Goal: Task Accomplishment & Management: Use online tool/utility

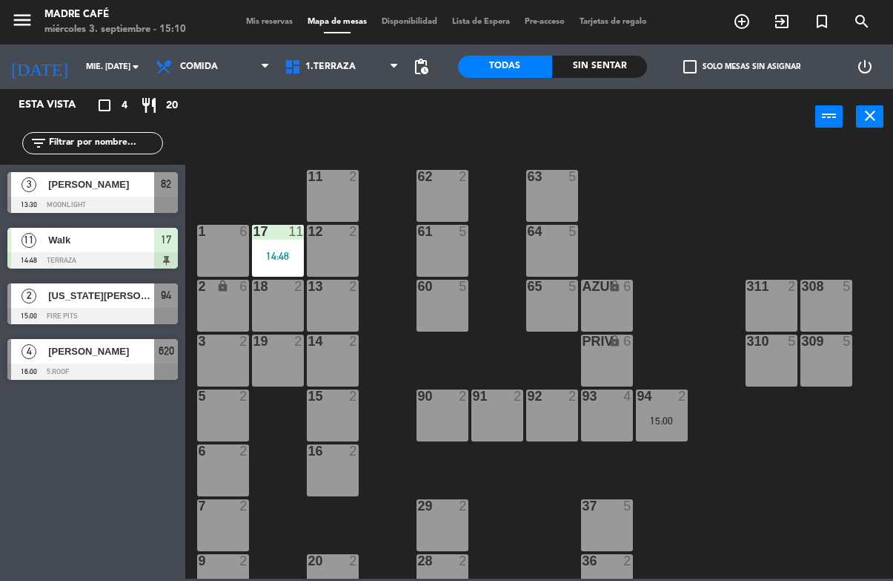
click at [88, 190] on span "[PERSON_NAME]" at bounding box center [101, 184] width 106 height 16
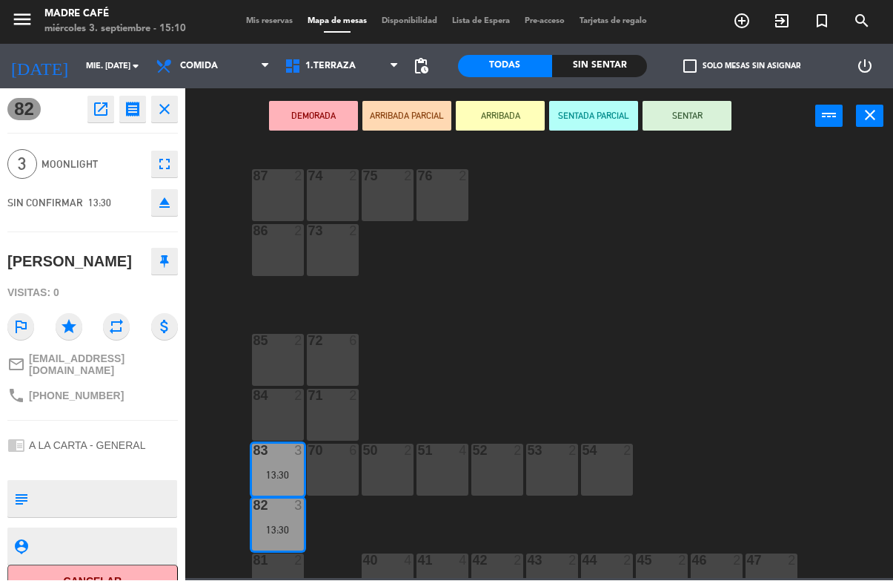
click at [116, 574] on button "Cancelar" at bounding box center [92, 581] width 171 height 33
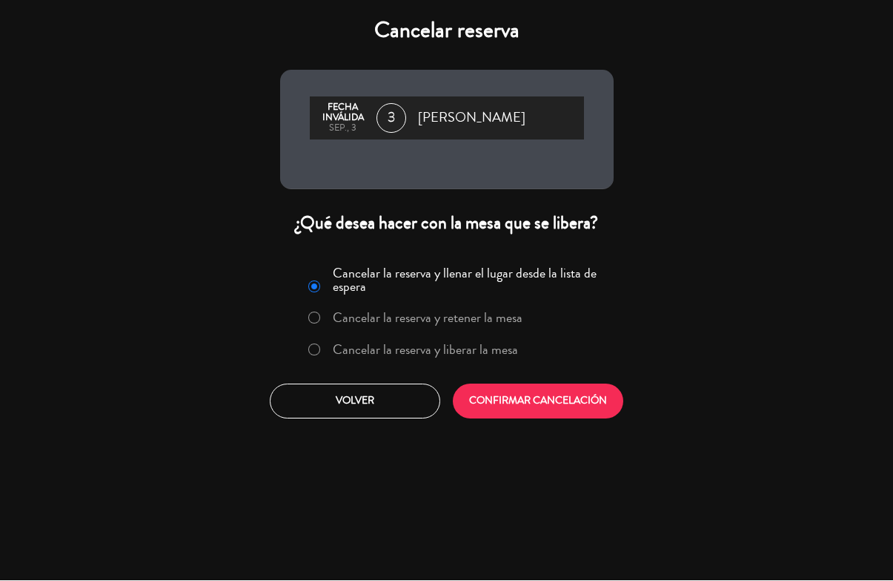
click at [443, 348] on label "Cancelar la reserva y liberar la mesa" at bounding box center [425, 349] width 185 height 13
click at [544, 399] on button "CONFIRMAR CANCELACIÓN" at bounding box center [538, 401] width 171 height 35
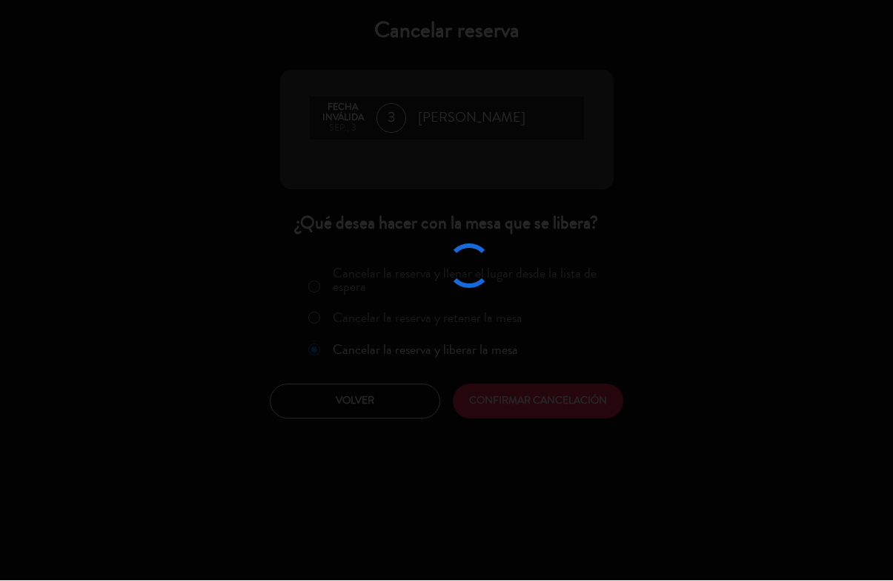
click at [578, 438] on div at bounding box center [446, 290] width 893 height 581
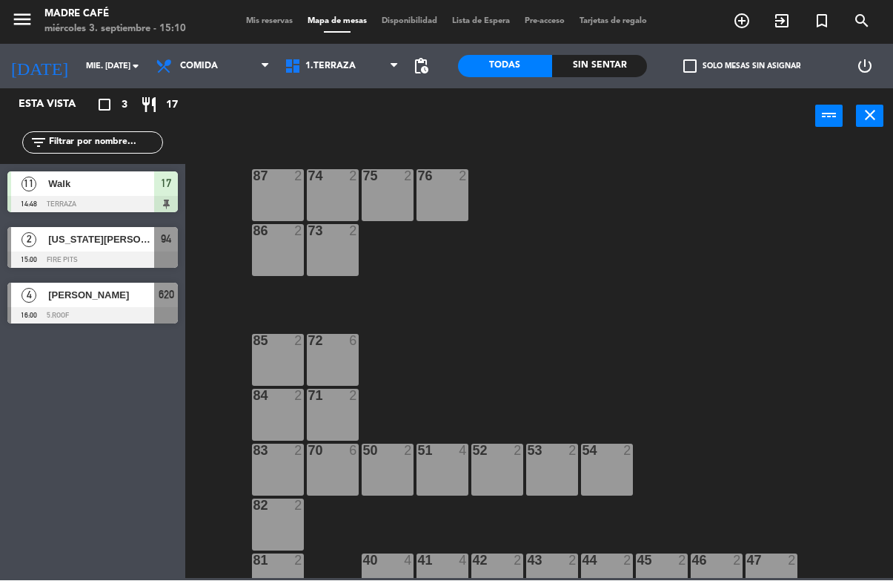
click at [113, 257] on div at bounding box center [92, 260] width 171 height 16
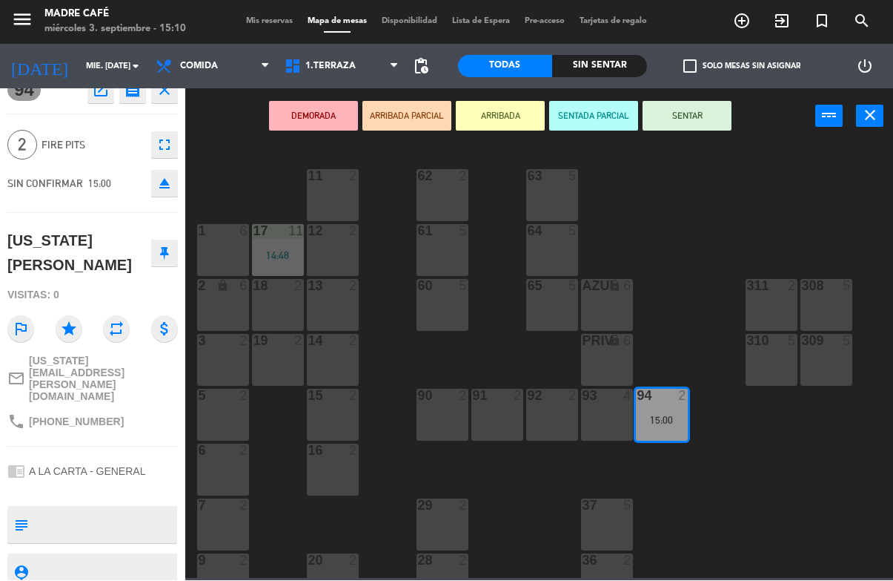
scroll to position [19, 0]
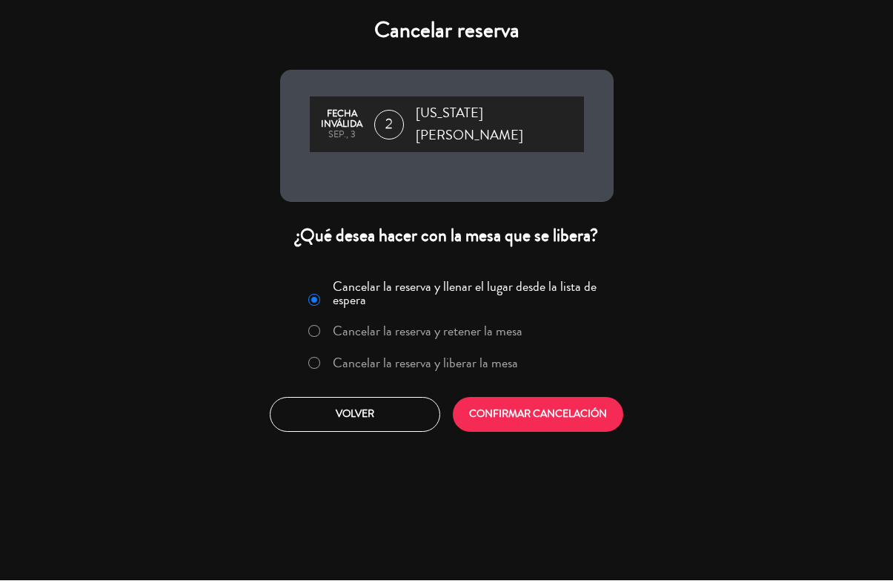
click at [446, 357] on label "Cancelar la reserva y liberar la mesa" at bounding box center [425, 363] width 185 height 13
click at [558, 420] on button "CONFIRMAR CANCELACIÓN" at bounding box center [538, 414] width 171 height 35
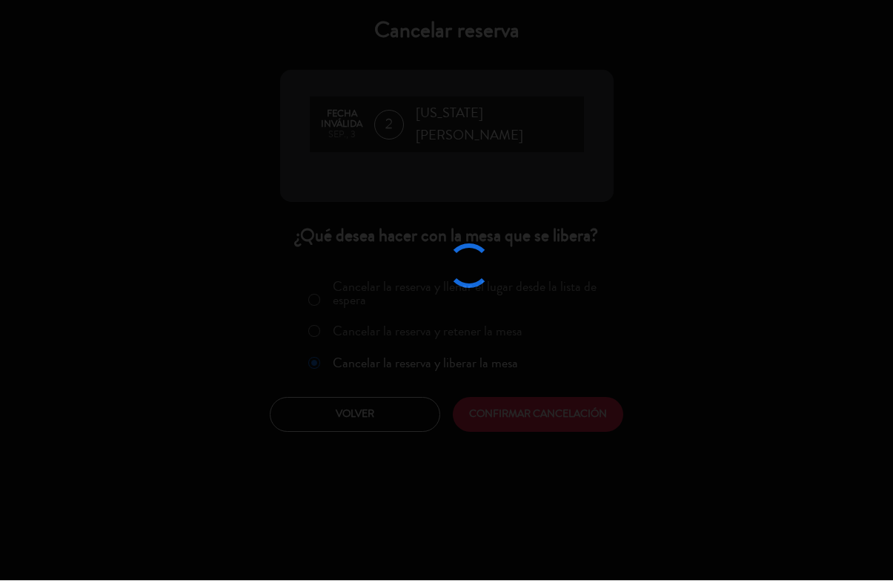
click at [604, 406] on div at bounding box center [446, 290] width 893 height 581
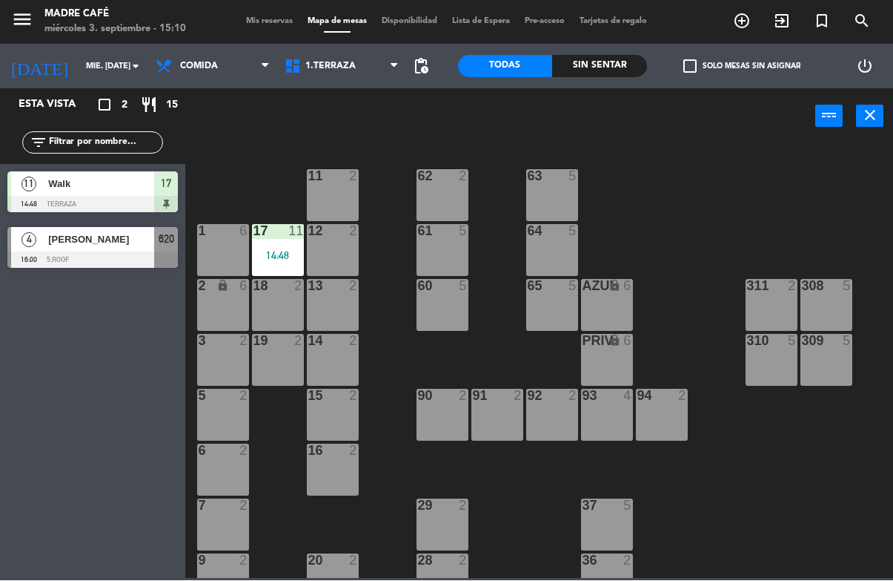
click at [802, 233] on div "11 2 63 5 62 2 12 2 1 6 61 5 64 5 17 11 14:48 13 2 2 lock 6 60 5 65 5 308 5 18 …" at bounding box center [543, 360] width 699 height 435
click at [751, 27] on icon "exit_to_app" at bounding box center [742, 22] width 18 height 18
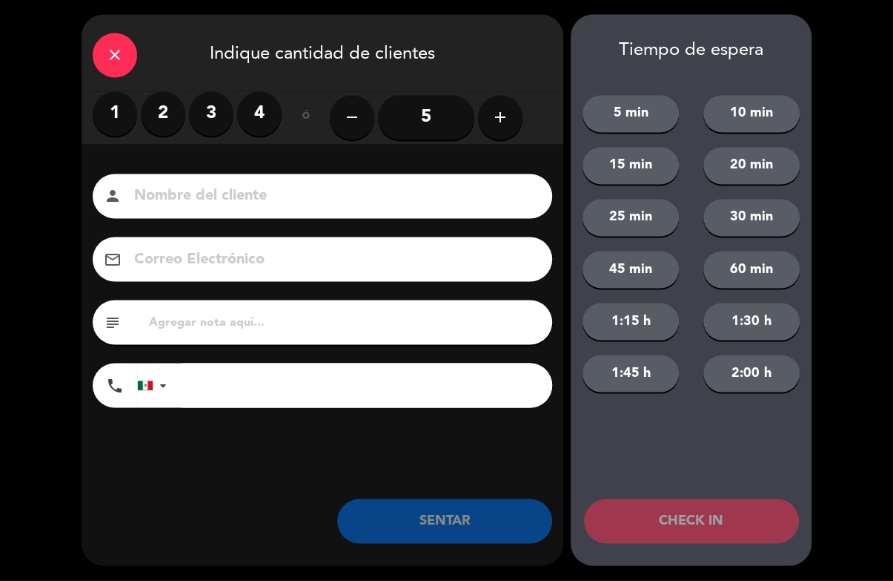
click at [208, 115] on label "3" at bounding box center [211, 114] width 44 height 44
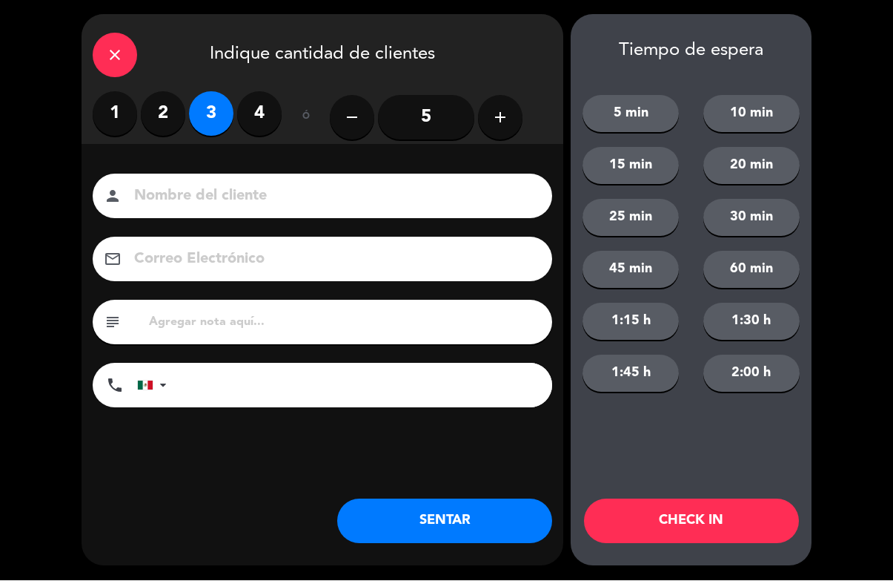
click at [380, 202] on input at bounding box center [333, 197] width 400 height 26
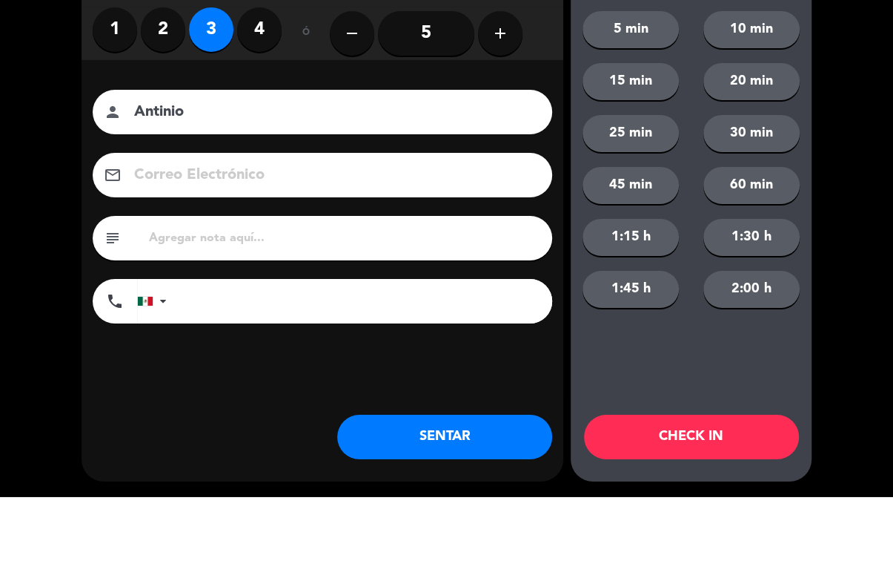
type input "Antinio"
click at [829, 166] on div "close Indique cantidad de clientes 1 2 3 4 ó remove 5 add Nombre del cliente pe…" at bounding box center [446, 290] width 893 height 581
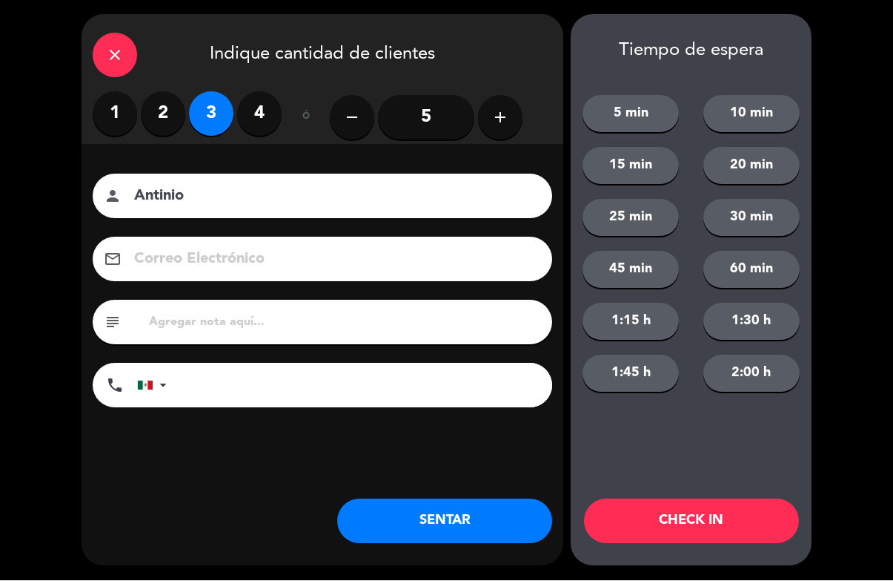
click at [749, 540] on button "CHECK IN" at bounding box center [691, 521] width 215 height 44
click at [655, 493] on div "Tiempo de espera 5 min 10 min 15 min 20 min 25 min 30 min 45 min 60 min 1:15 h …" at bounding box center [691, 290] width 241 height 551
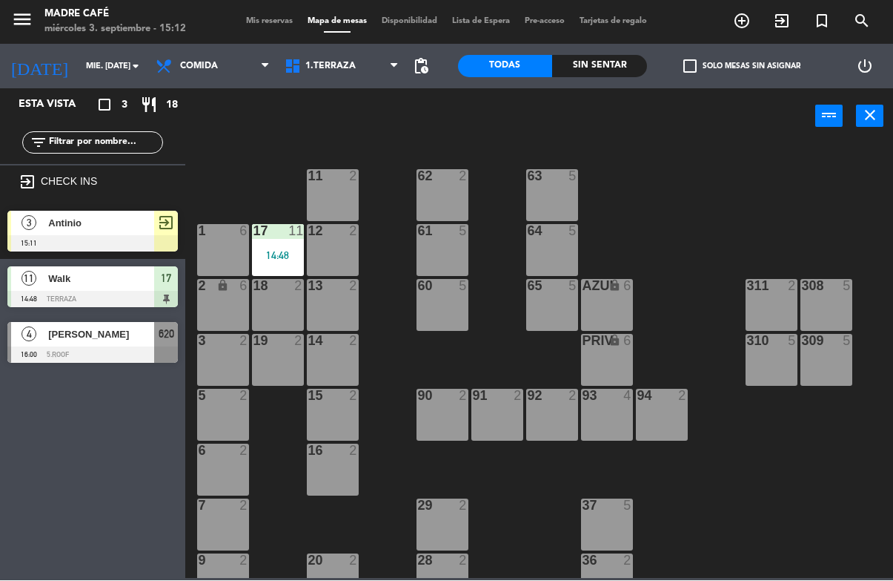
click at [114, 141] on input "text" at bounding box center [104, 143] width 115 height 16
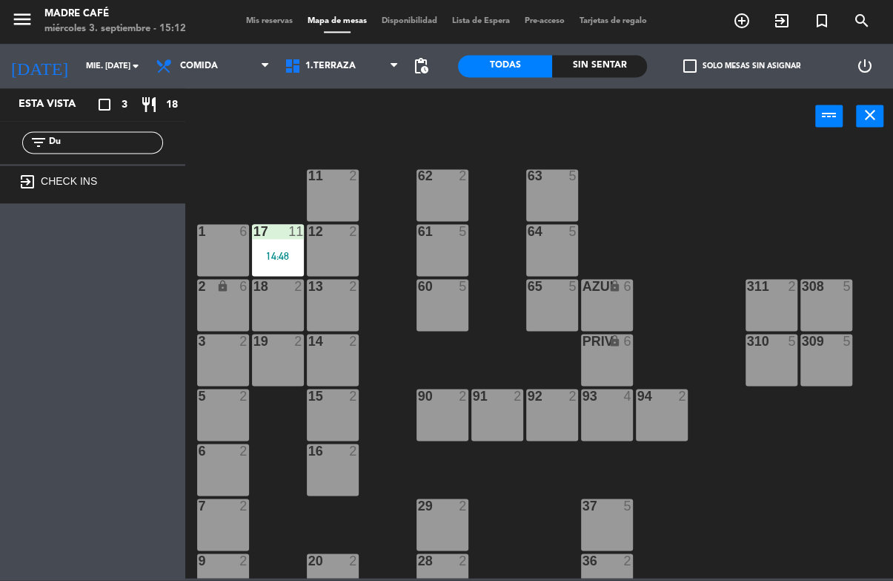
type input "D"
click at [802, 179] on div "11 2 63 5 62 2 12 2 1 6 61 5 64 5 17 11 14:48 13 2 2 lock 6 60 5 65 5 308 5 18 …" at bounding box center [543, 360] width 699 height 435
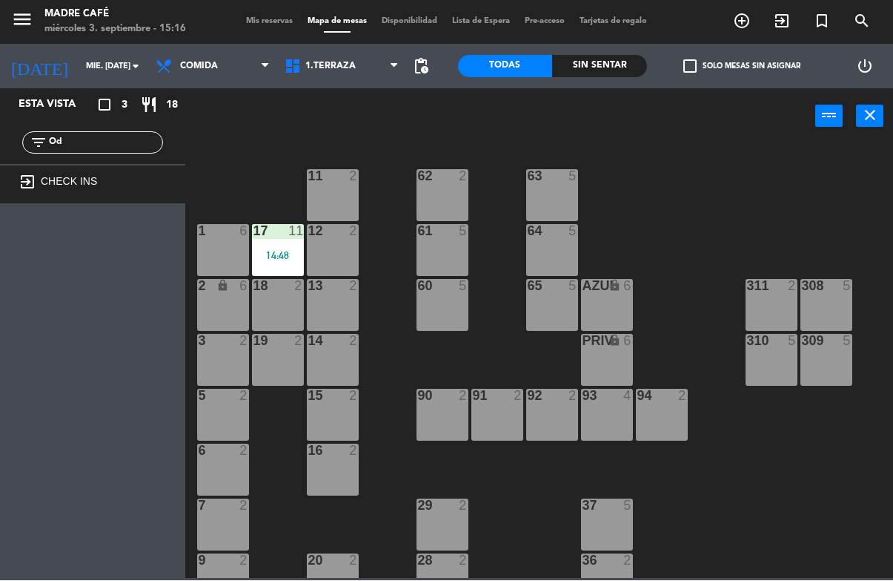
click at [125, 135] on input "Od" at bounding box center [104, 143] width 115 height 16
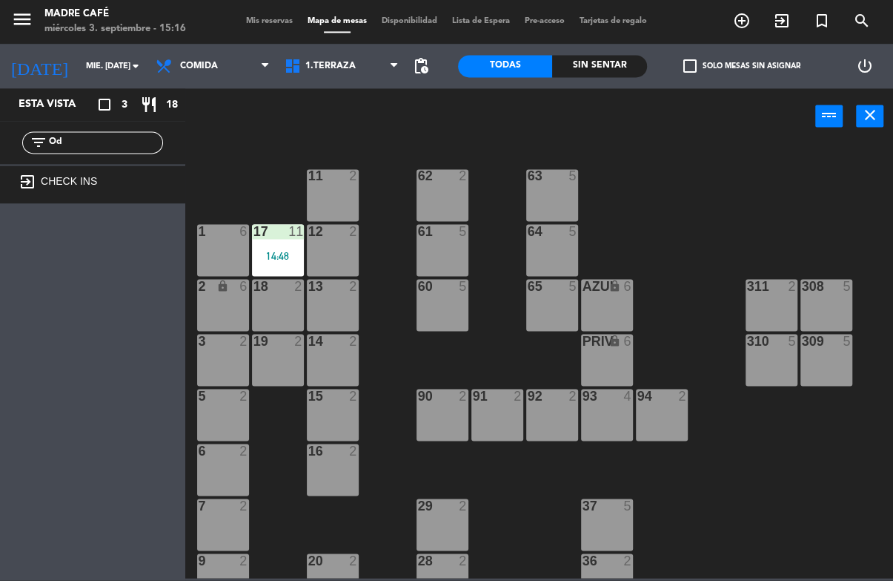
click at [99, 137] on input "Od" at bounding box center [104, 143] width 115 height 16
type input "O"
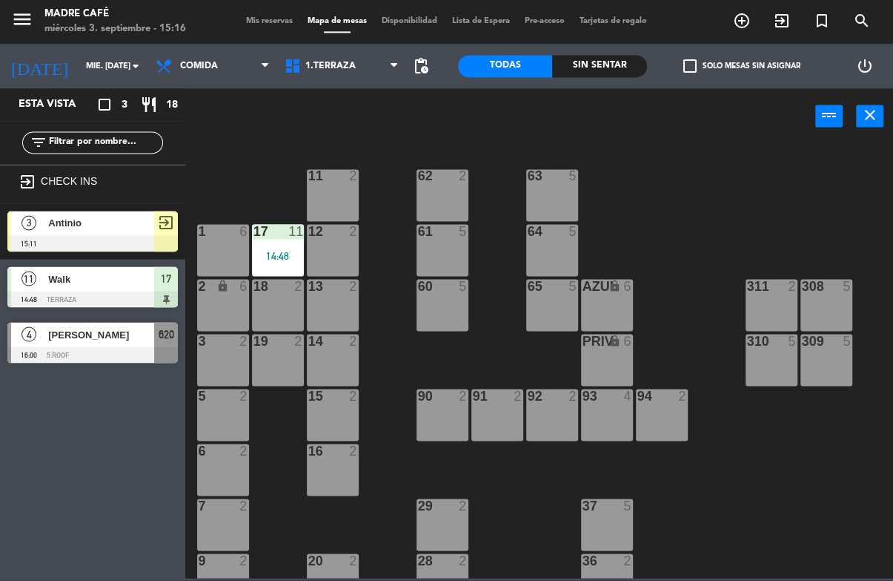
click at [790, 174] on div "11 2 63 5 62 2 12 2 1 6 61 5 64 5 17 11 14:48 13 2 2 lock 6 60 5 65 5 308 5 18 …" at bounding box center [543, 360] width 699 height 435
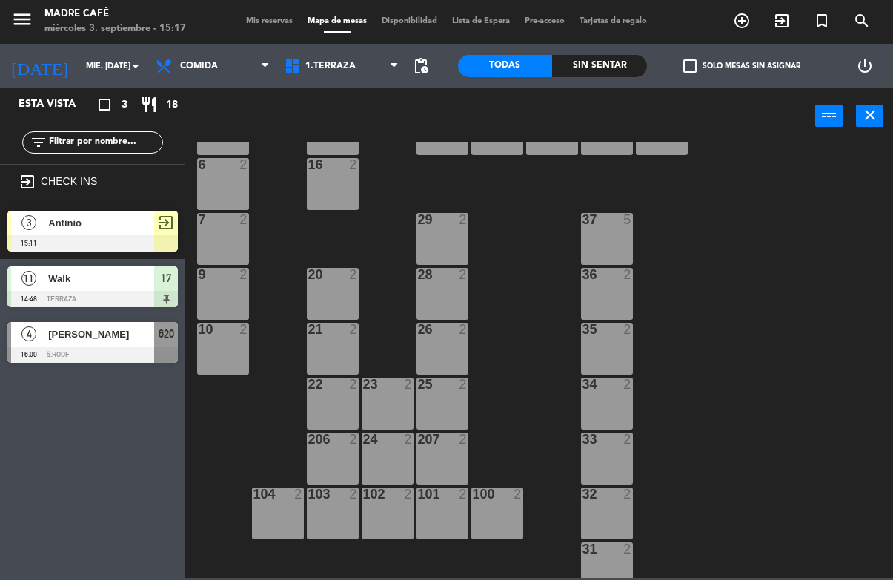
scroll to position [299, 0]
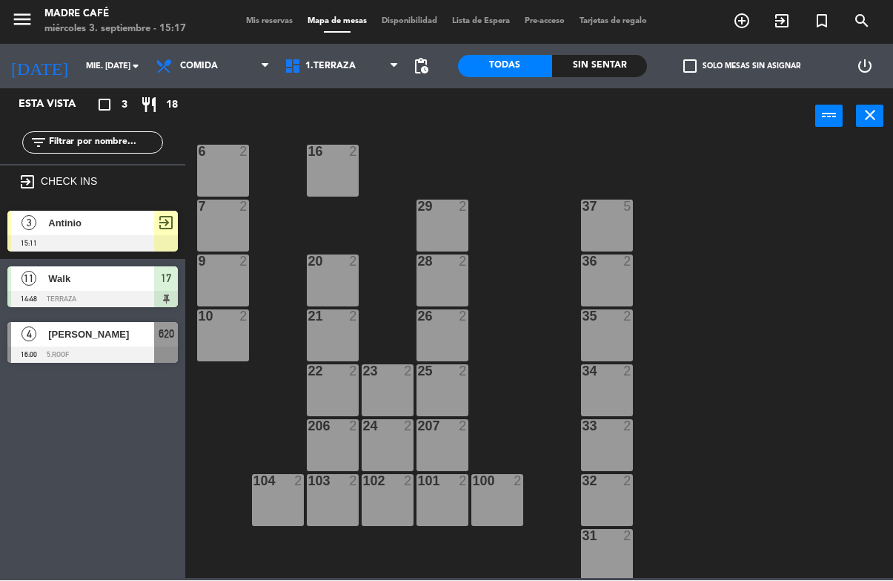
click at [609, 391] on div "34 2" at bounding box center [607, 391] width 52 height 52
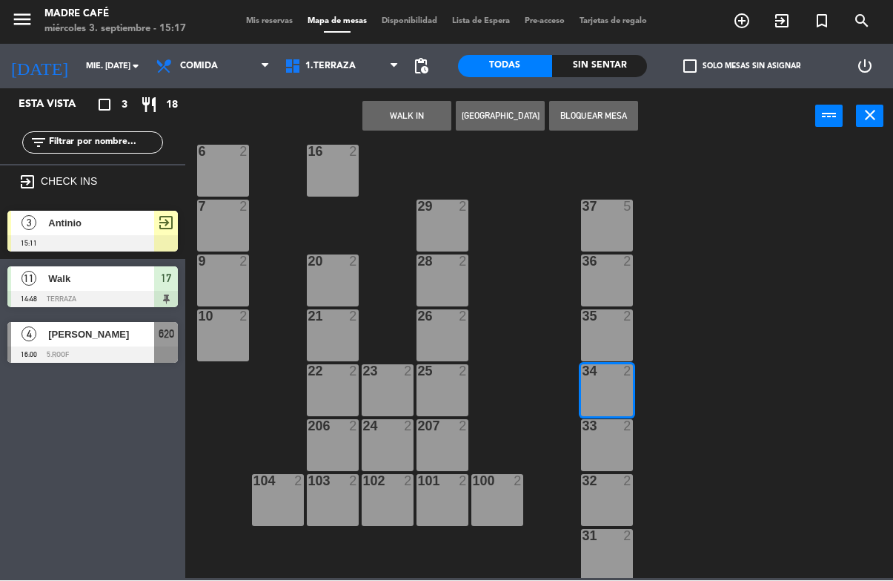
click at [400, 127] on button "WALK IN" at bounding box center [407, 117] width 89 height 30
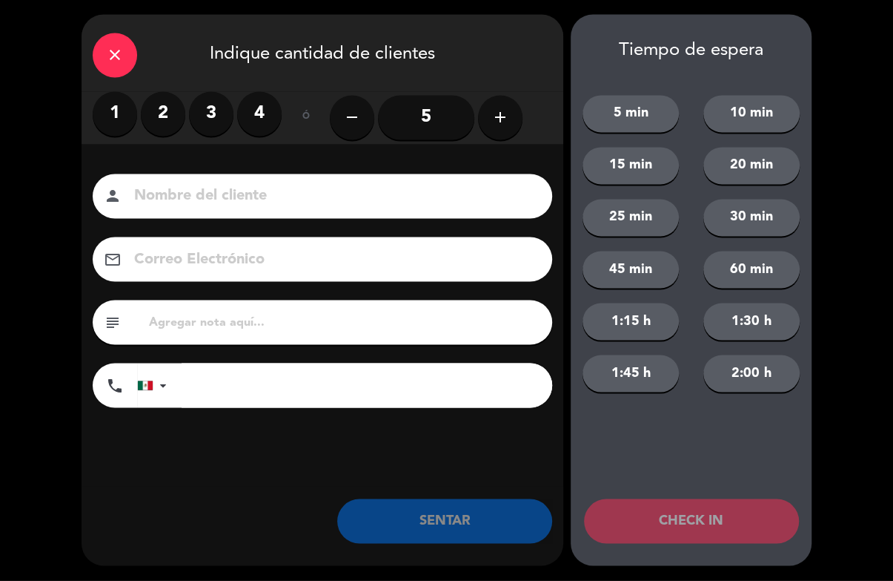
click at [169, 126] on label "2" at bounding box center [163, 114] width 44 height 44
click at [333, 209] on input at bounding box center [333, 197] width 400 height 26
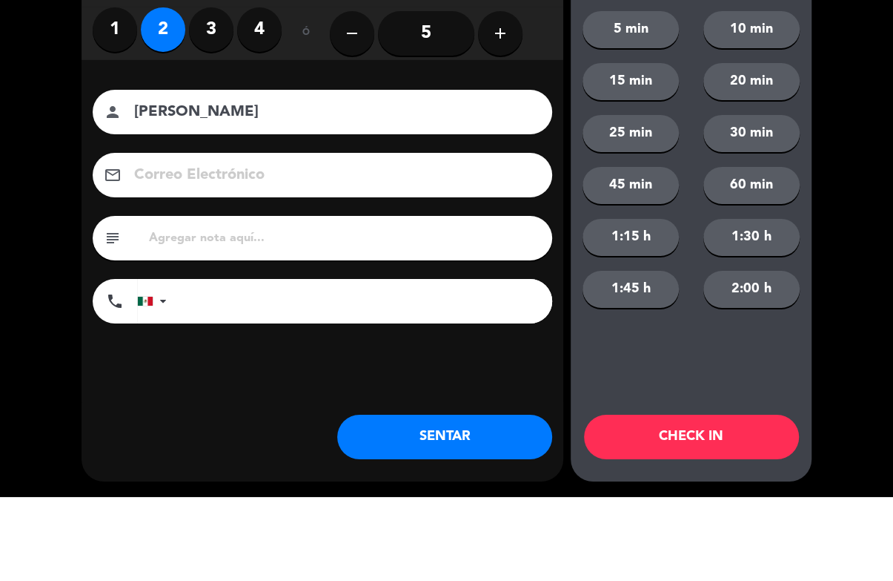
type input "[PERSON_NAME]"
click at [837, 167] on div "close Indique cantidad de clientes 1 2 3 4 ó remove 5 add Nombre del cliente pe…" at bounding box center [446, 290] width 893 height 581
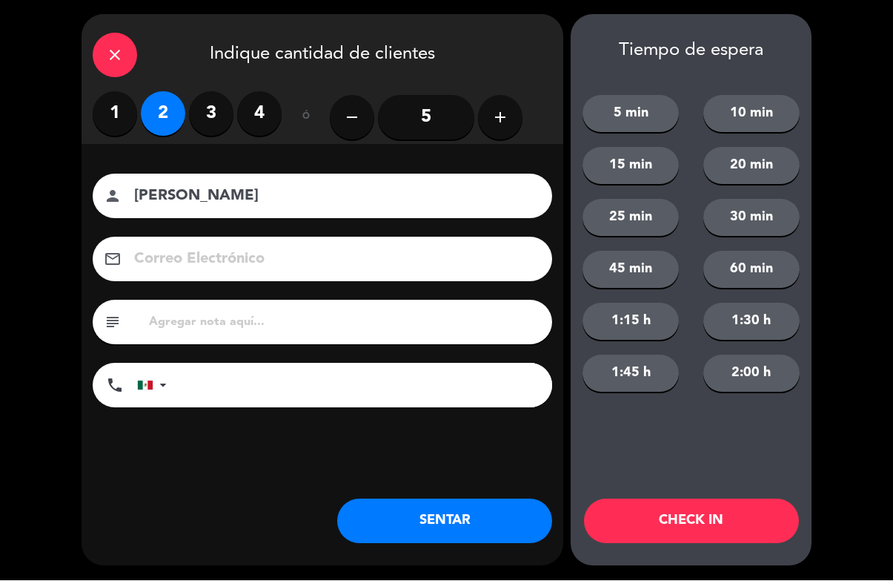
click at [807, 415] on div "Tiempo de espera 5 min 10 min 15 min 20 min 25 min 30 min 45 min 60 min 1:15 h …" at bounding box center [691, 290] width 241 height 551
click at [682, 532] on button "CHECK IN" at bounding box center [691, 521] width 215 height 44
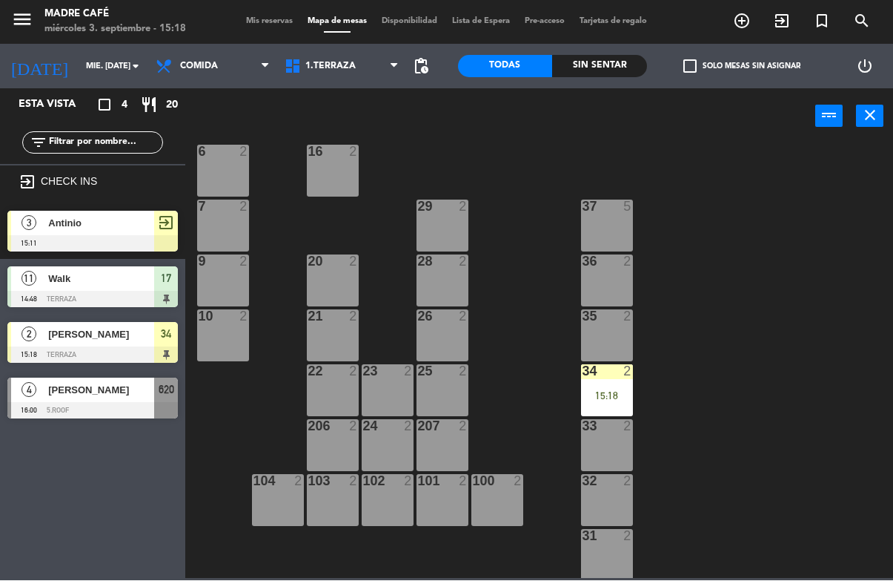
click at [602, 395] on div "15:18" at bounding box center [607, 396] width 52 height 10
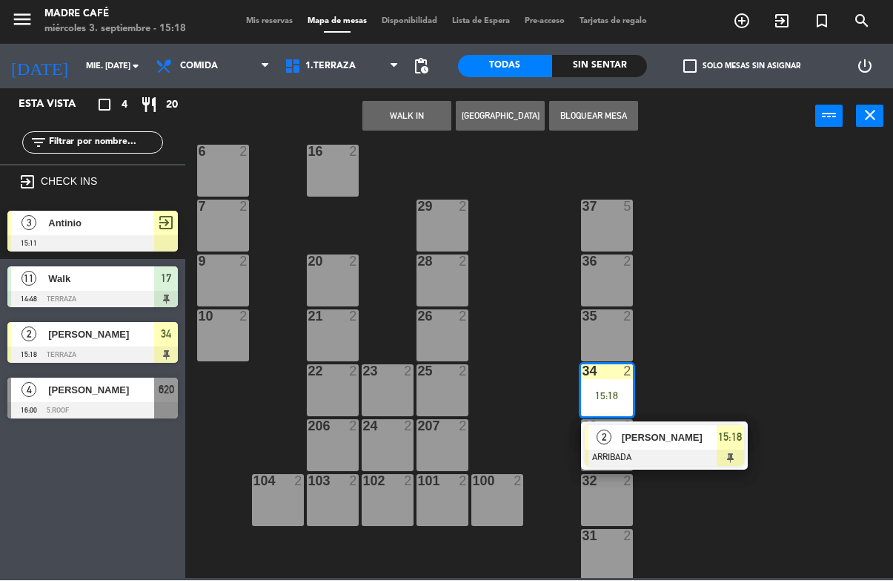
click at [711, 442] on span "[PERSON_NAME]" at bounding box center [669, 438] width 95 height 16
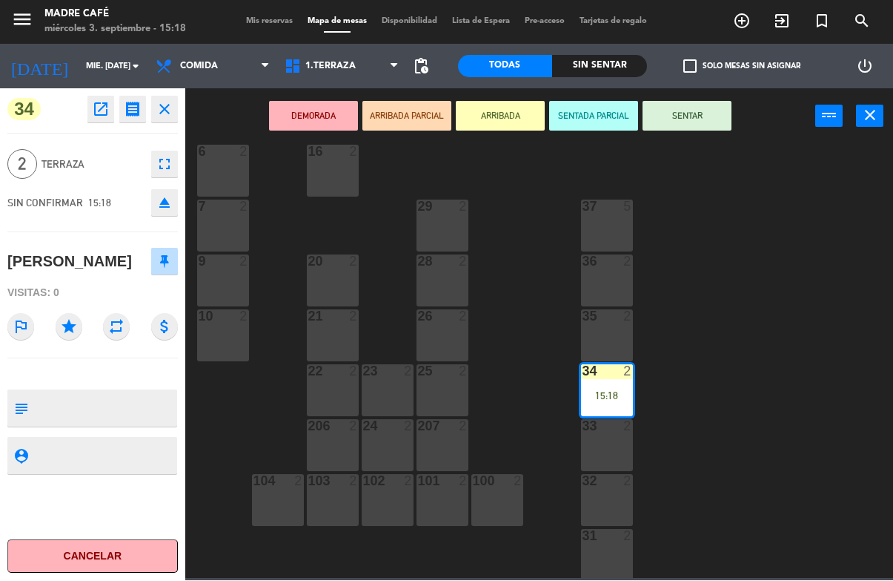
click at [684, 119] on button "SENTAR" at bounding box center [687, 117] width 89 height 30
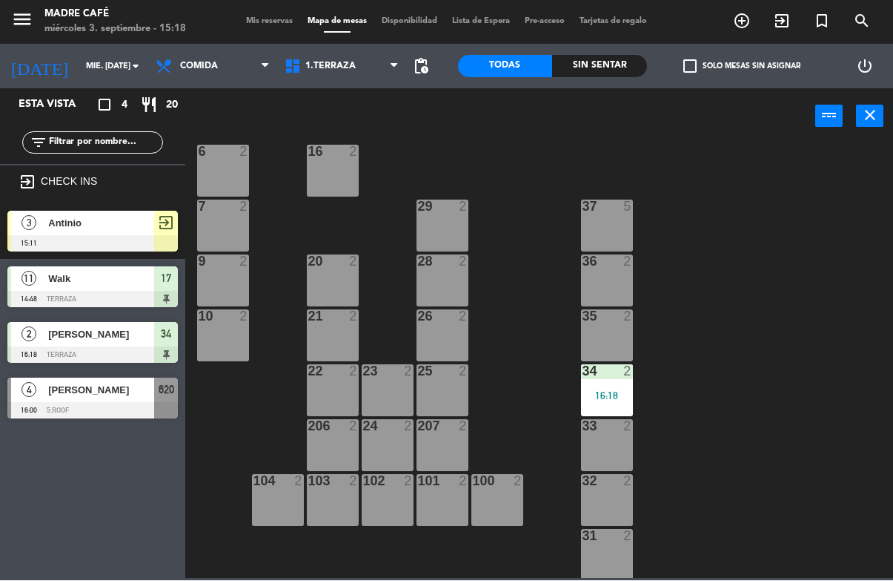
click at [762, 185] on div "11 2 63 5 62 2 12 2 1 6 61 5 64 5 17 11 14:48 13 2 2 lock 6 60 5 65 5 308 5 18 …" at bounding box center [543, 360] width 699 height 435
click at [781, 258] on div "11 2 63 5 62 2 12 2 1 6 61 5 64 5 17 11 14:48 13 2 2 lock 6 60 5 65 5 308 5 18 …" at bounding box center [543, 360] width 699 height 435
